Goal: Find specific page/section: Find specific page/section

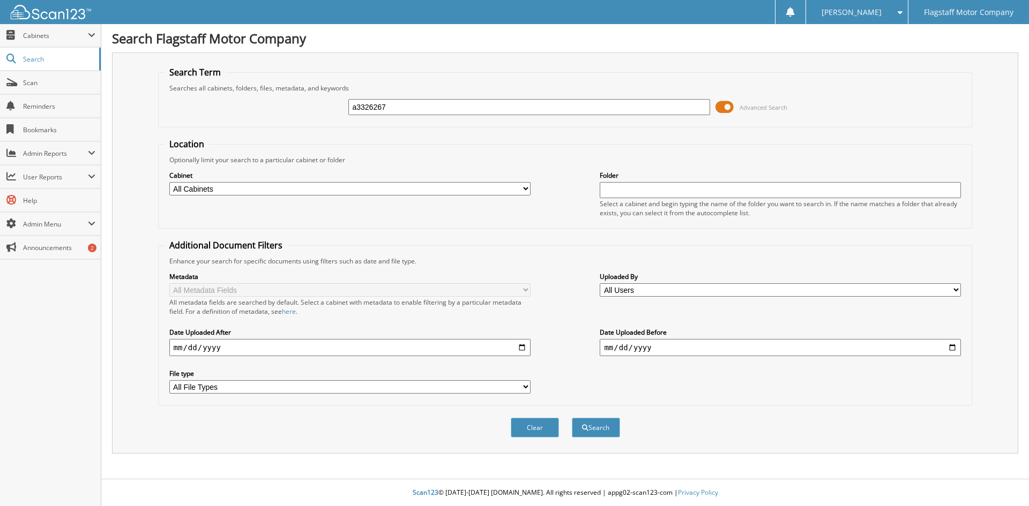
type input "a3326267"
click at [572, 418] on button "Search" at bounding box center [596, 428] width 48 height 20
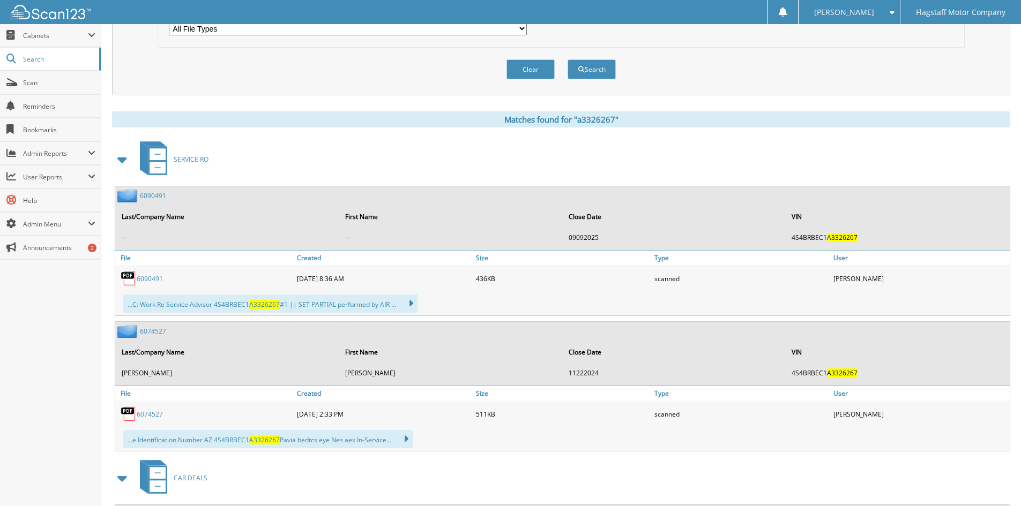
scroll to position [429, 0]
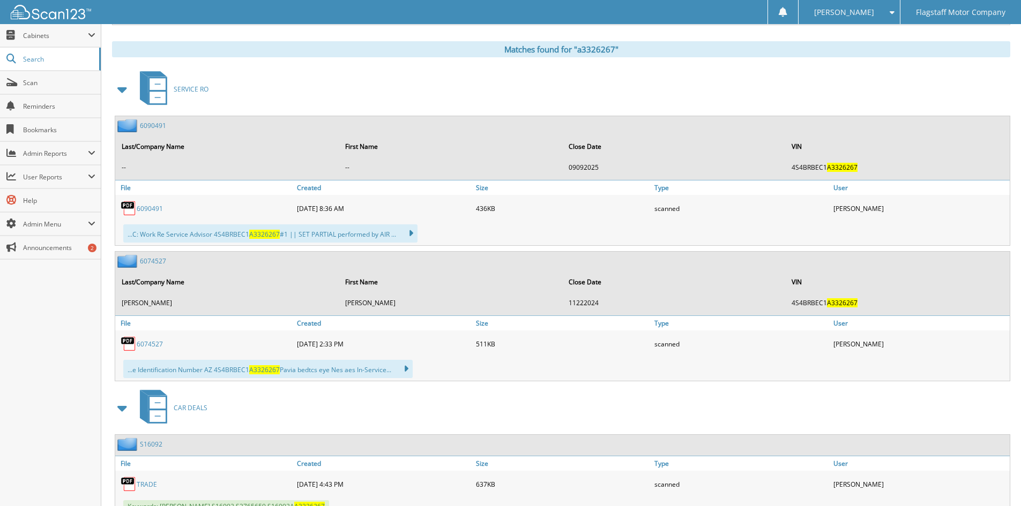
click at [123, 89] on span at bounding box center [122, 89] width 15 height 19
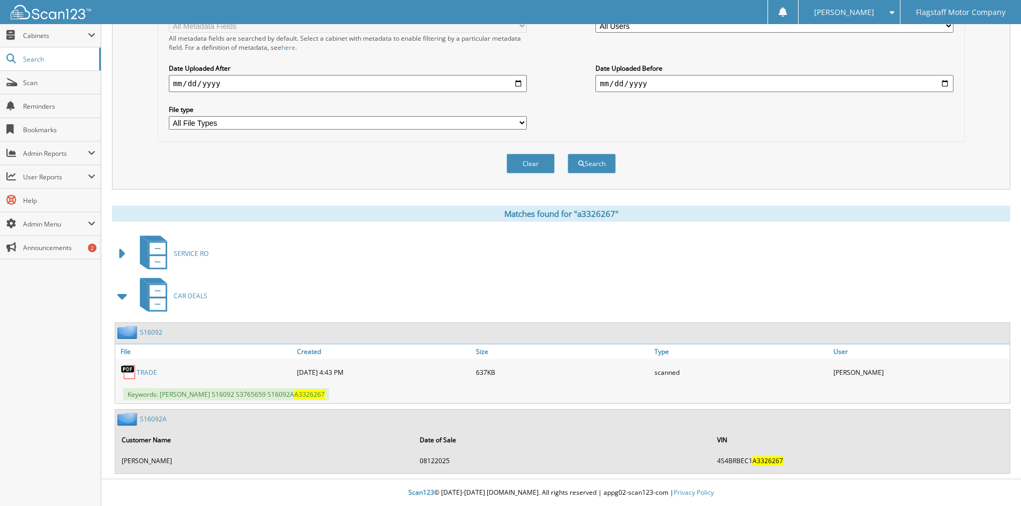
click at [162, 417] on link "S16092A" at bounding box center [153, 419] width 27 height 9
